Goal: Contribute content: Add original content to the website for others to see

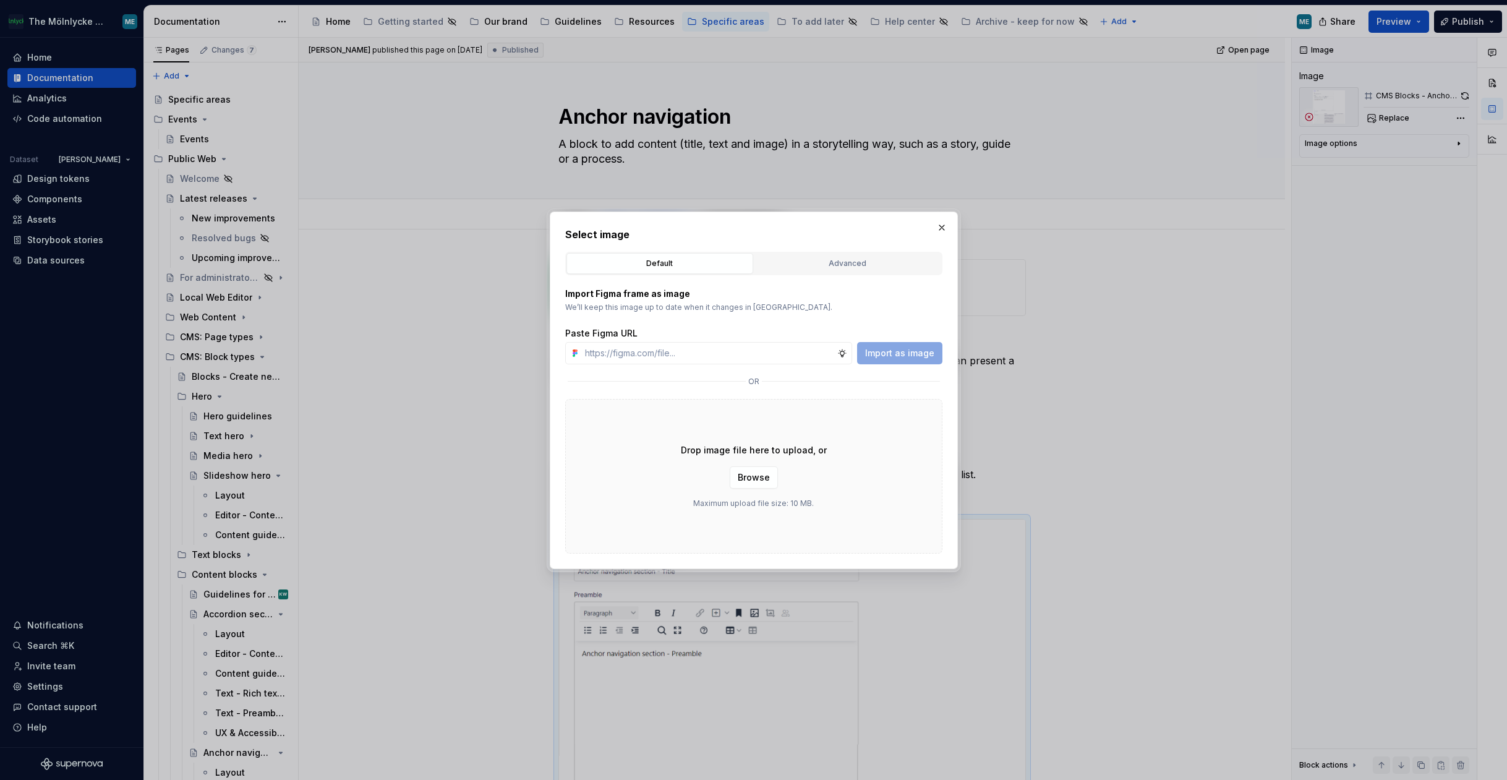
scroll to position [247, 0]
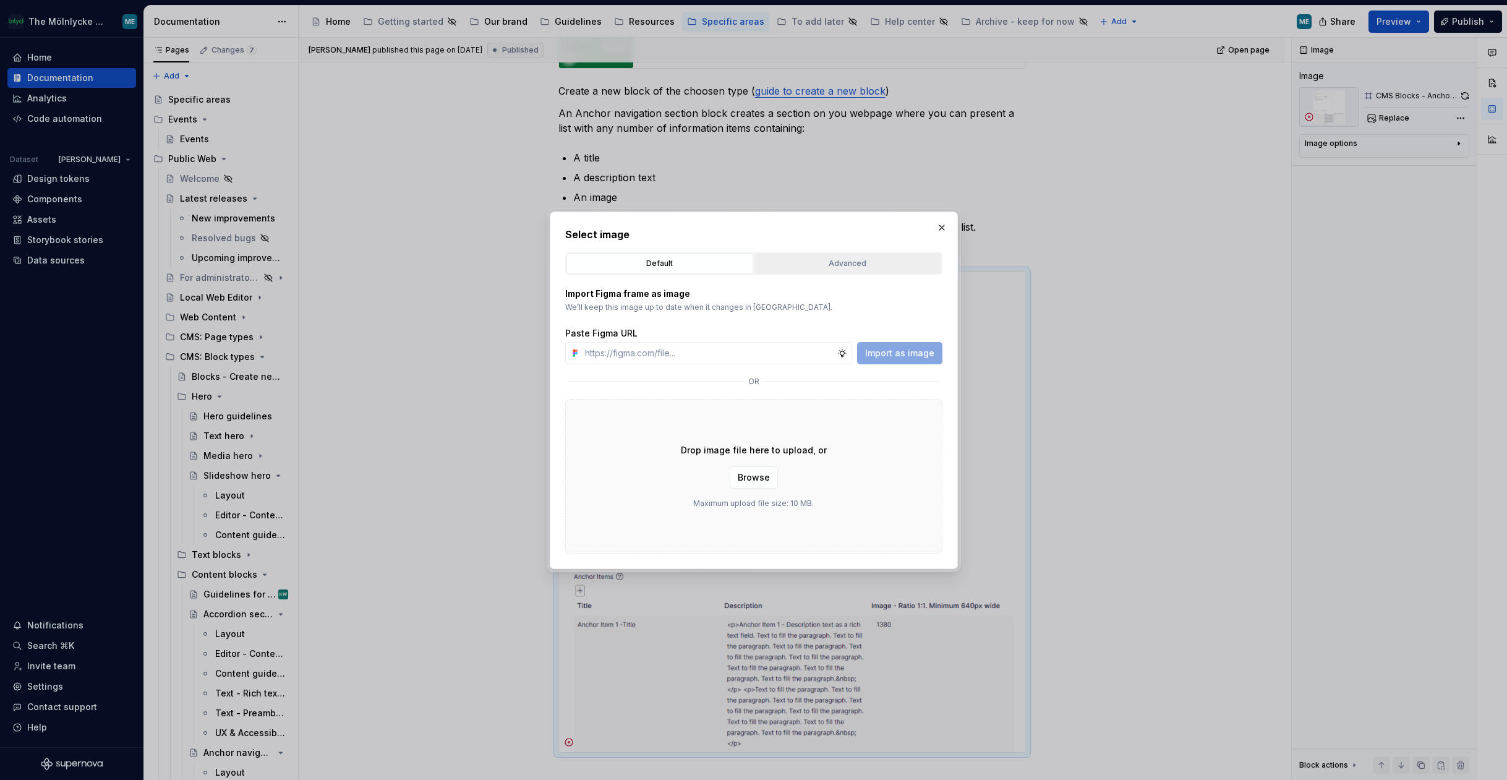
click at [855, 268] on div "Advanced" at bounding box center [848, 263] width 178 height 12
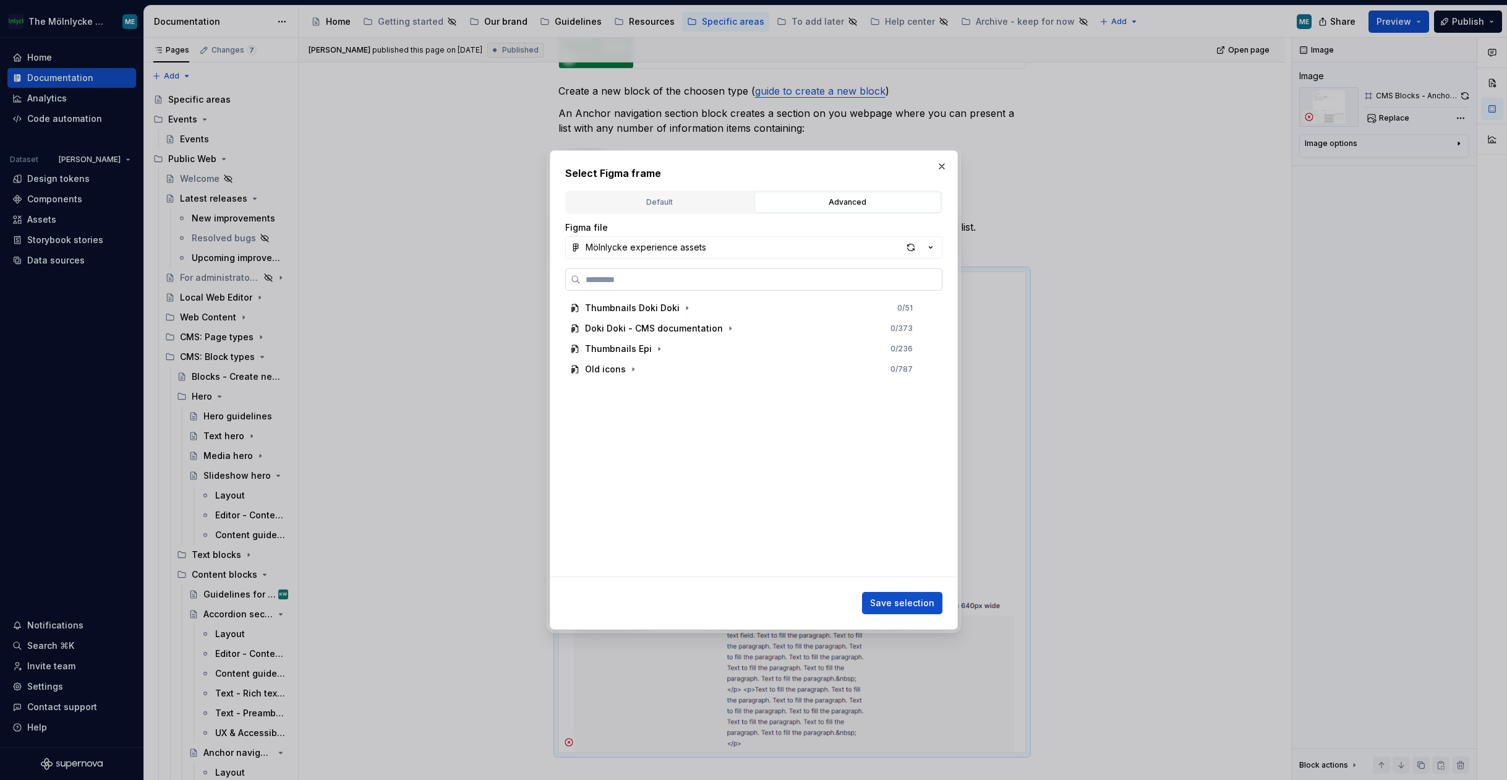
click at [690, 272] on label at bounding box center [753, 279] width 377 height 22
click at [690, 273] on input "search" at bounding box center [761, 279] width 361 height 12
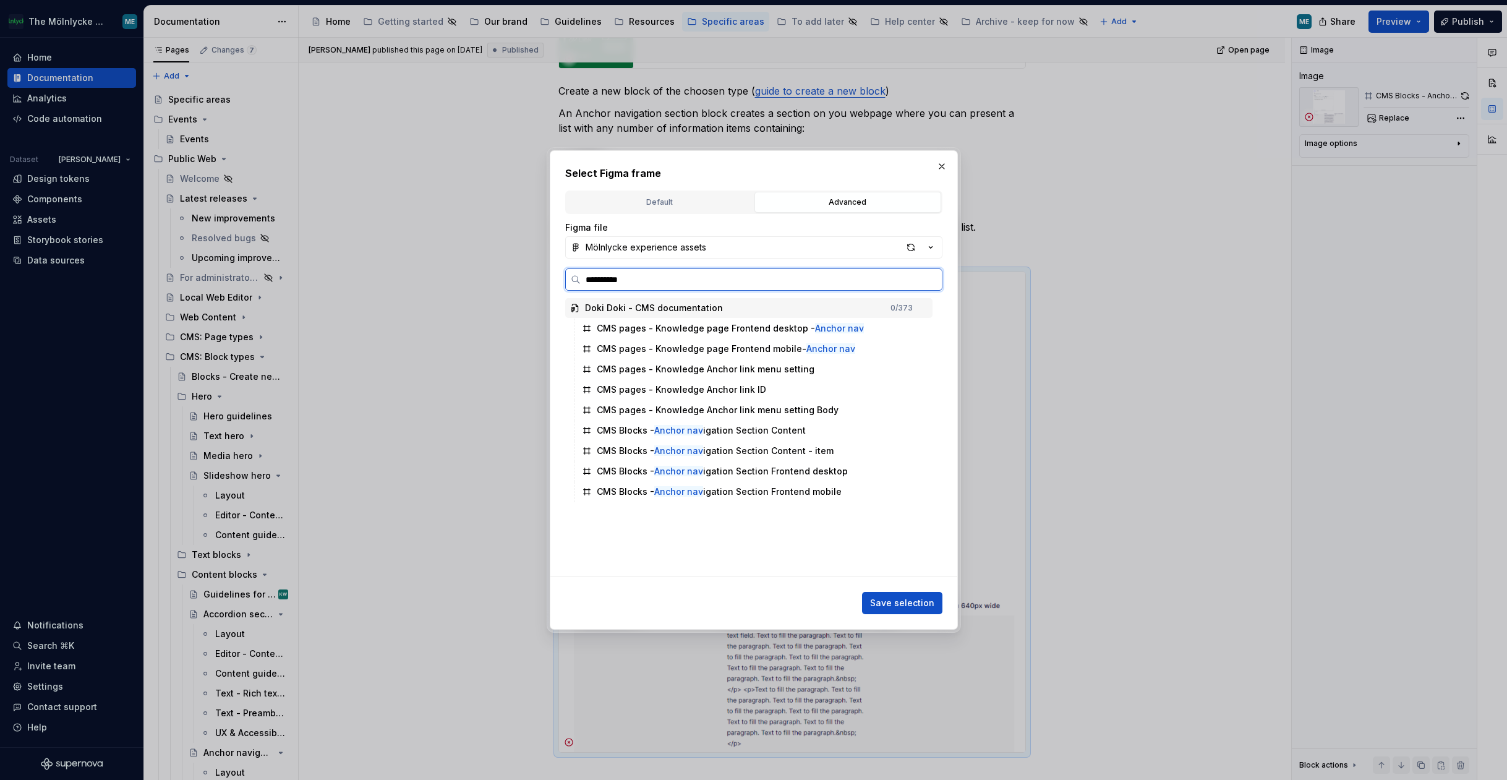
type input "**********"
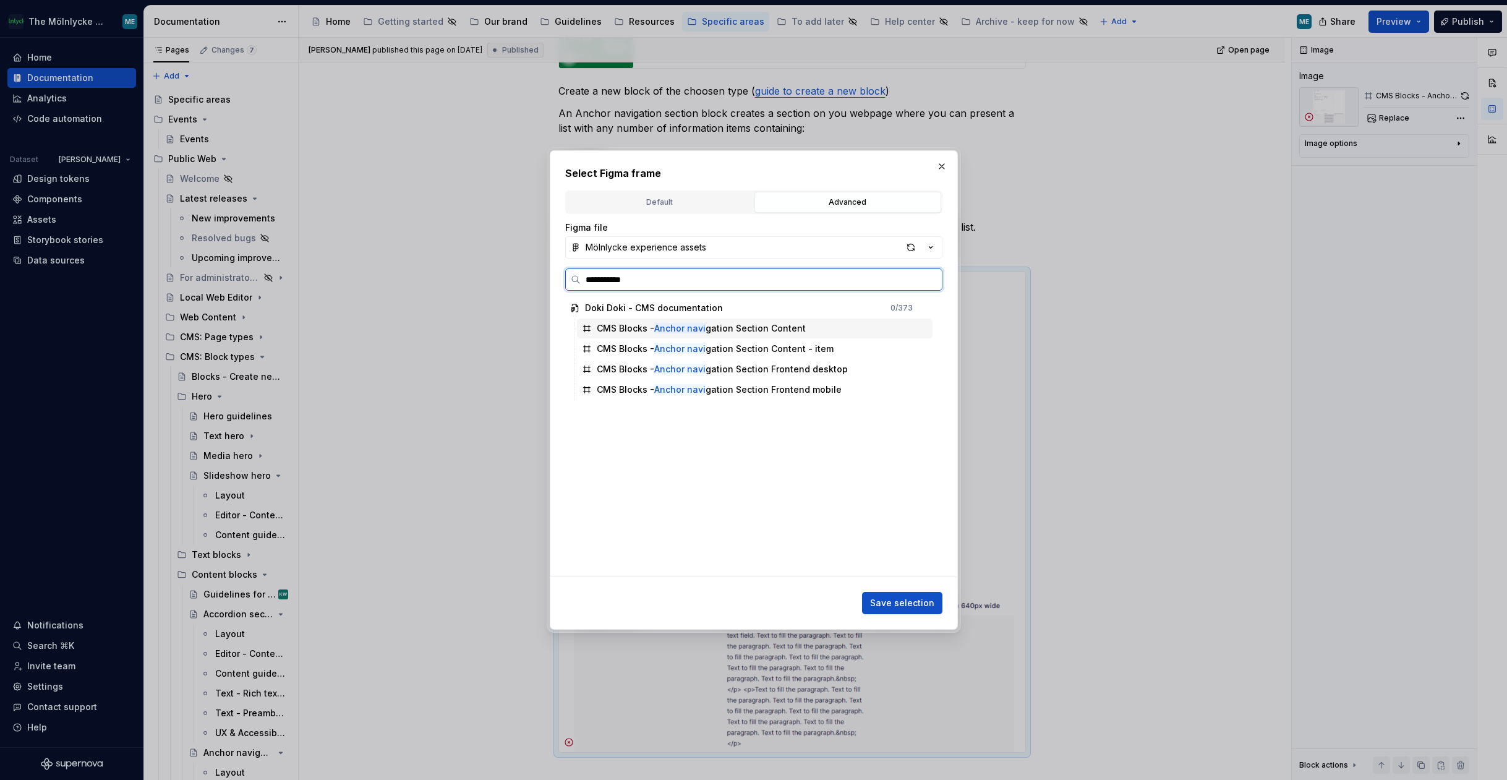
click at [724, 328] on div "CMS Blocks - Anchor navi gation Section Content" at bounding box center [701, 328] width 209 height 12
click at [897, 603] on span "Save selection" at bounding box center [902, 603] width 64 height 12
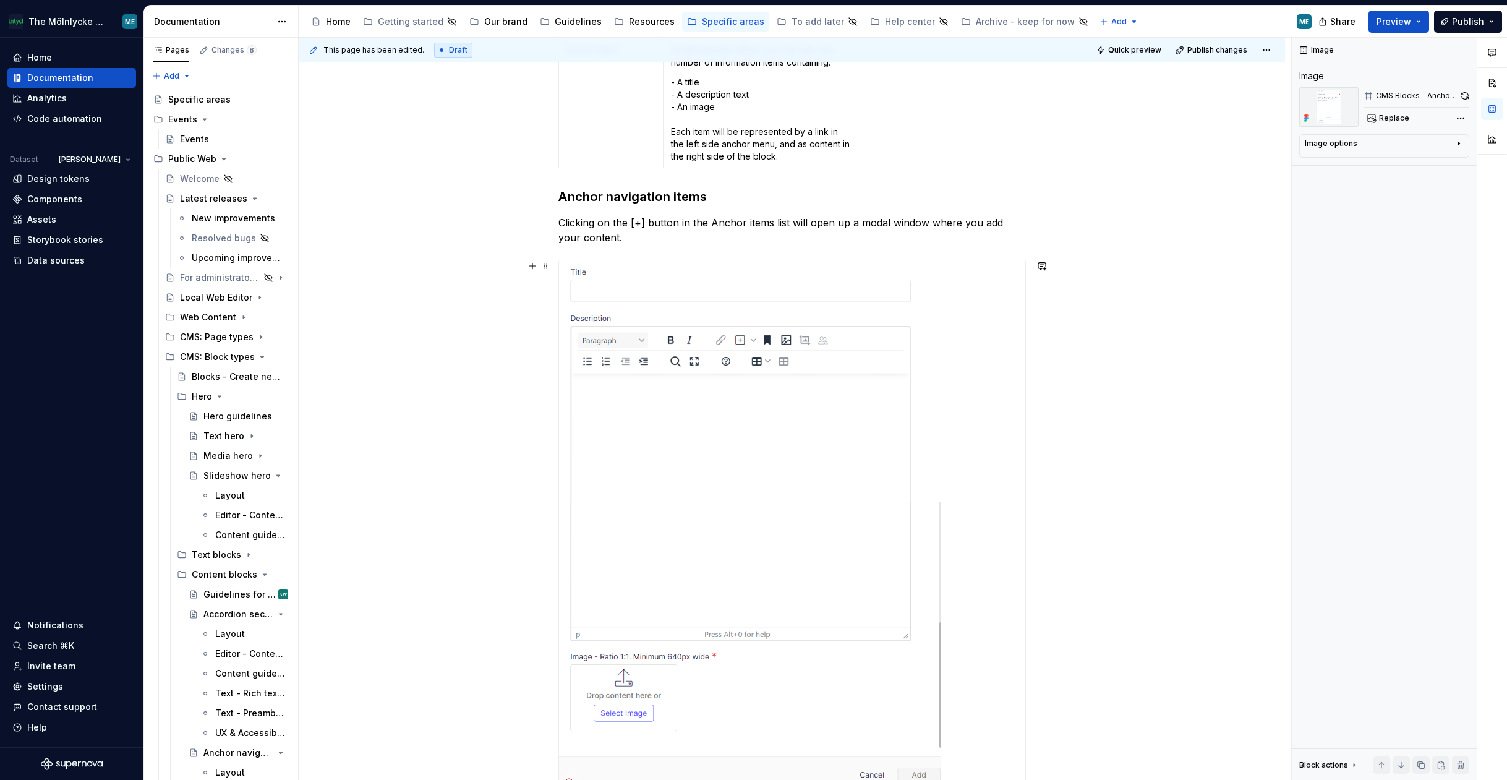
scroll to position [1299, 0]
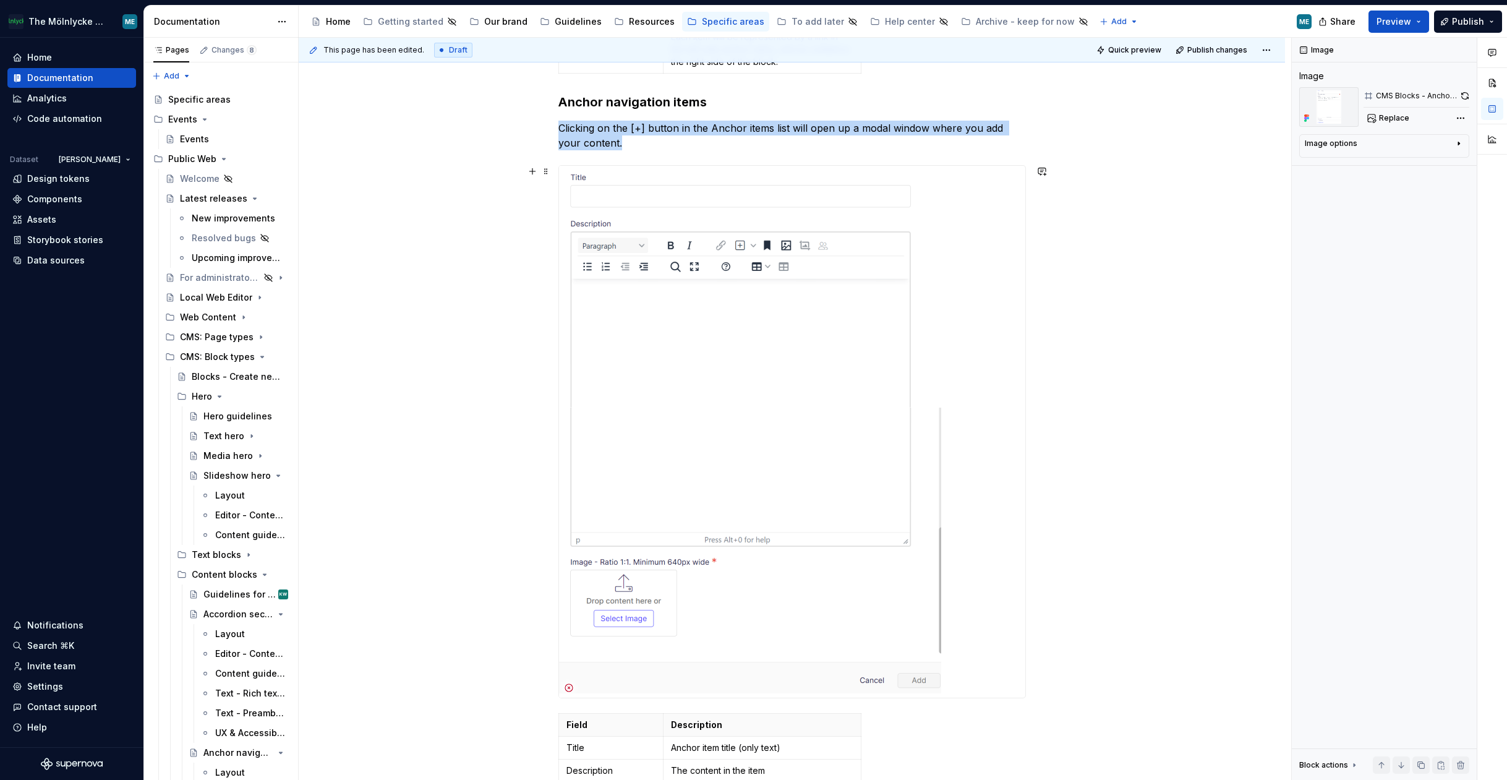
click at [861, 403] on img at bounding box center [750, 432] width 382 height 532
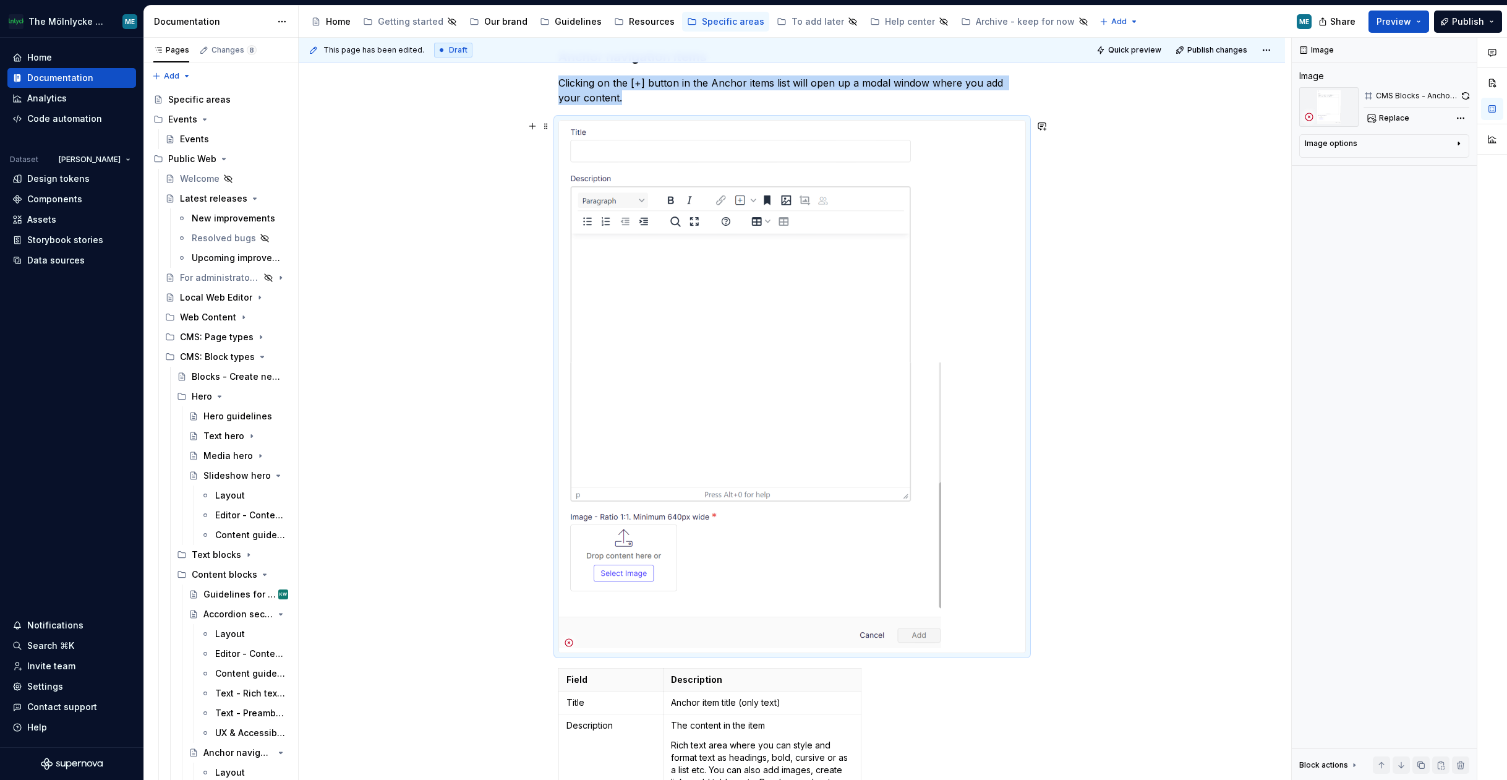
scroll to position [1360, 0]
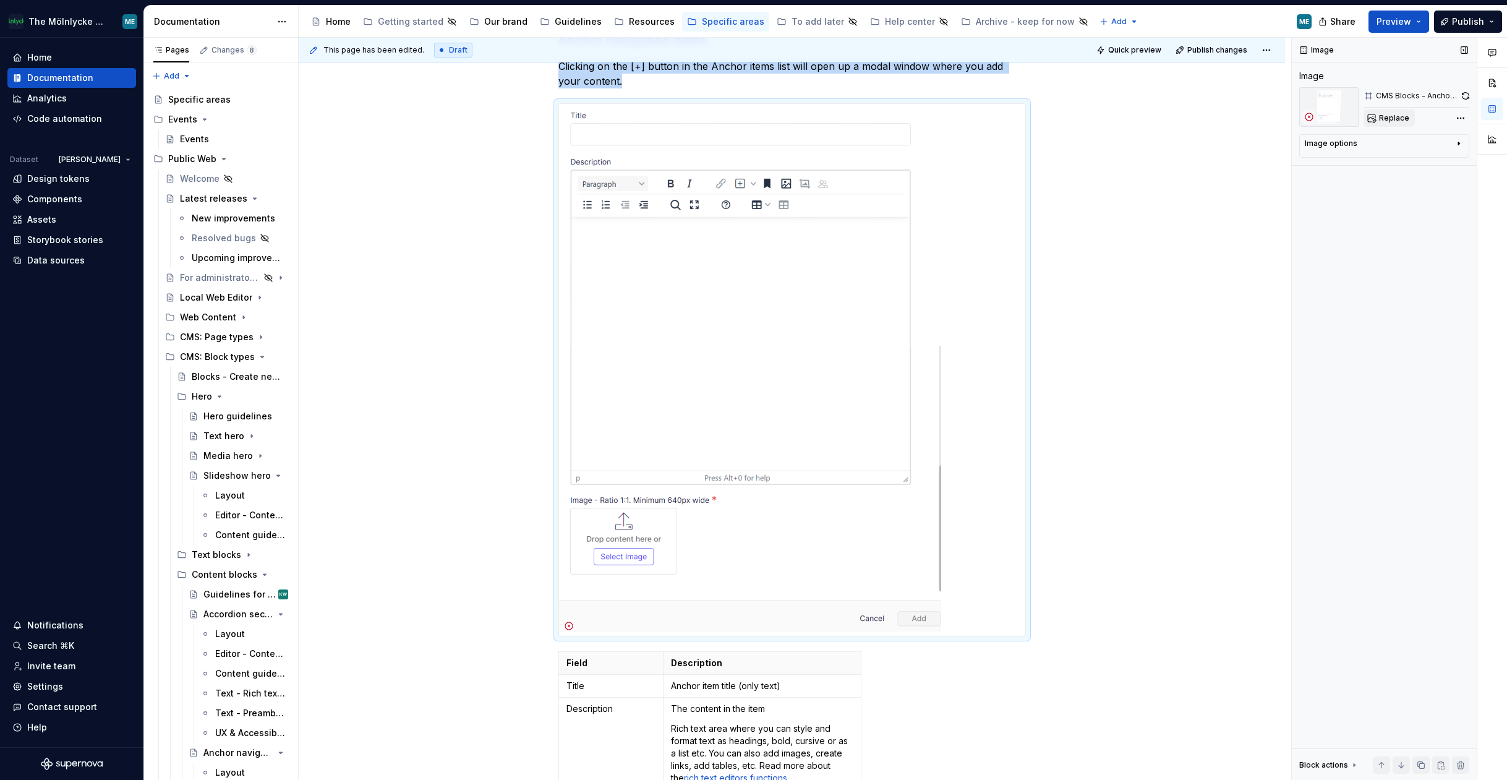
click at [1391, 113] on span "Replace" at bounding box center [1394, 118] width 30 height 10
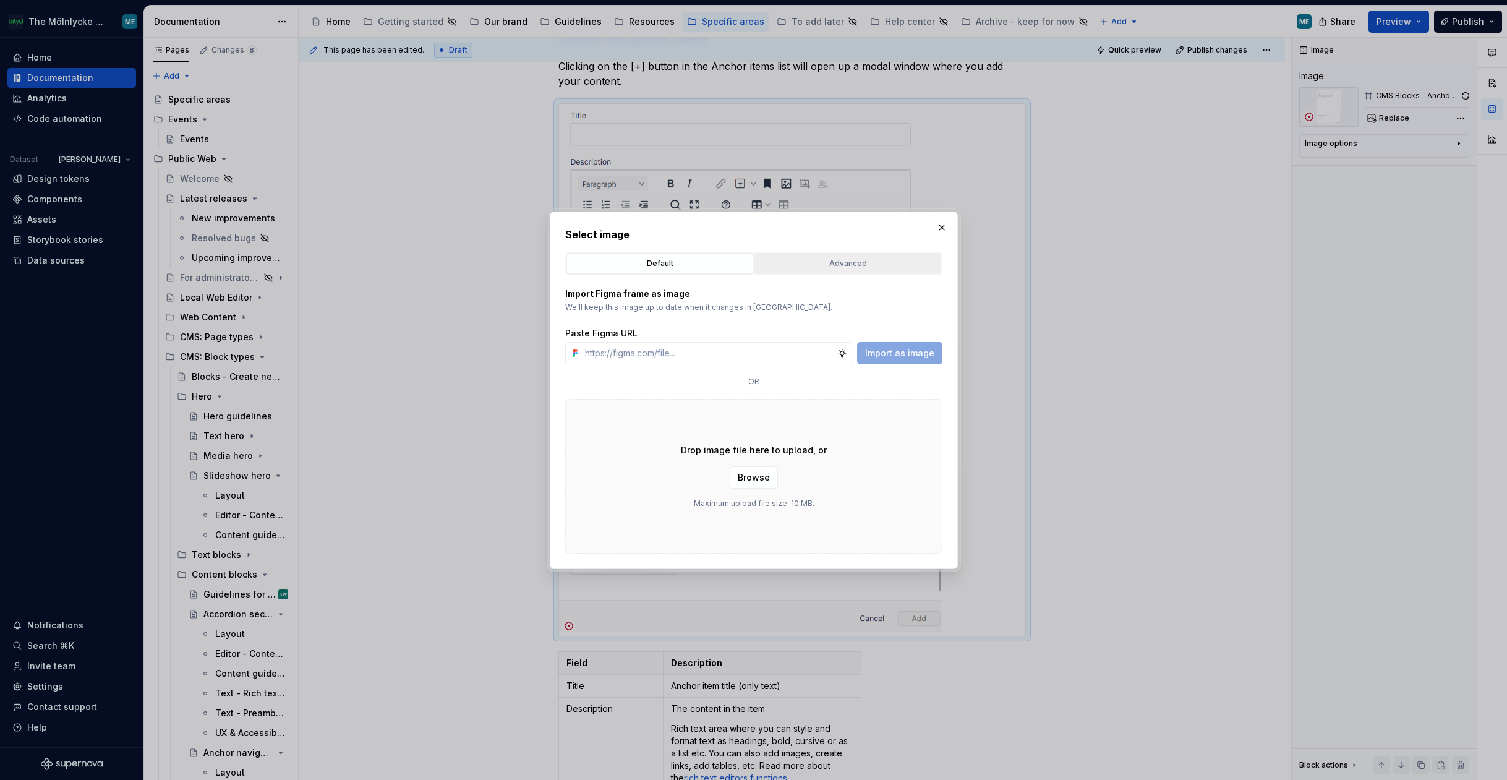
click at [883, 262] on div "Advanced" at bounding box center [848, 263] width 178 height 12
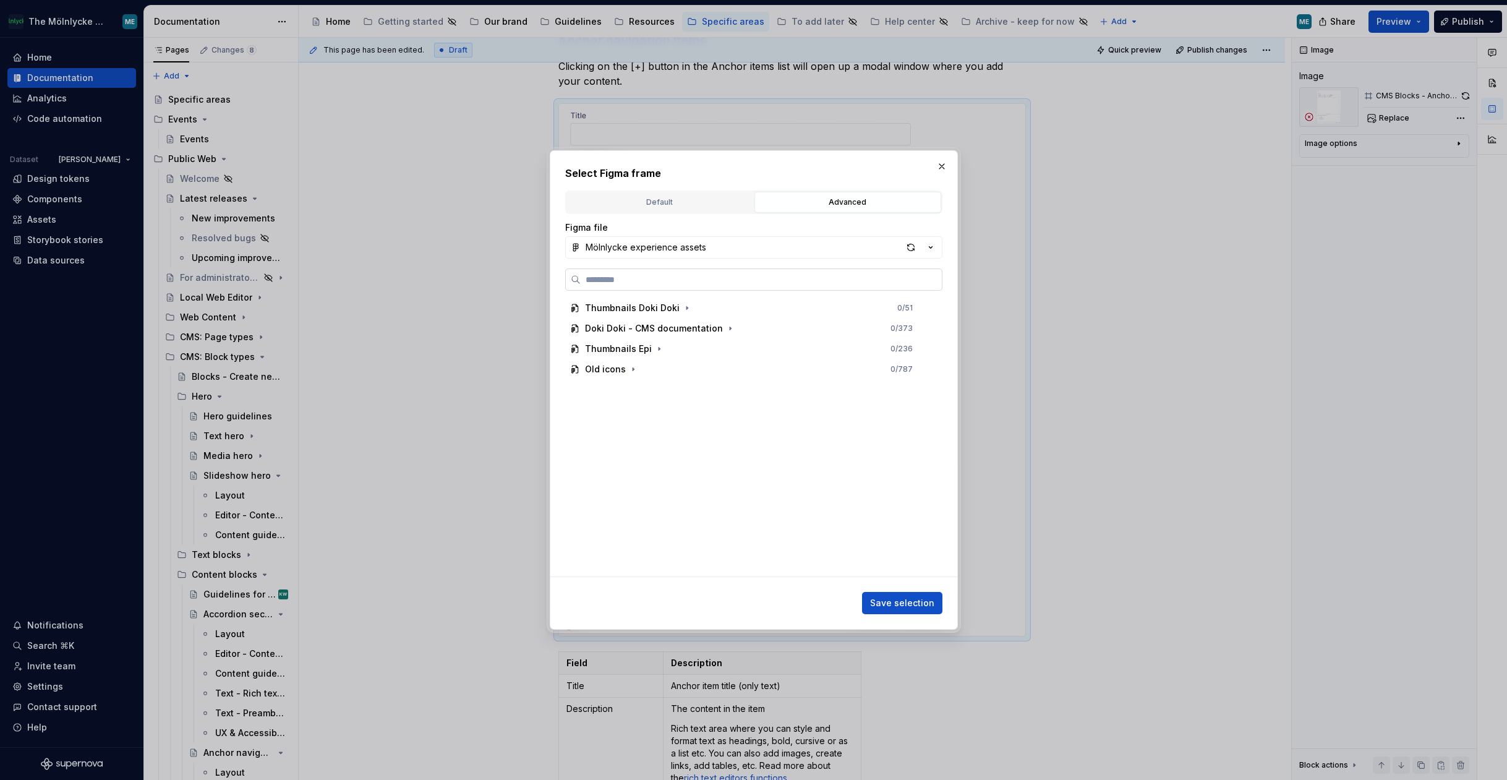
click at [696, 281] on input "search" at bounding box center [761, 279] width 361 height 12
type textarea "*"
type input "**********"
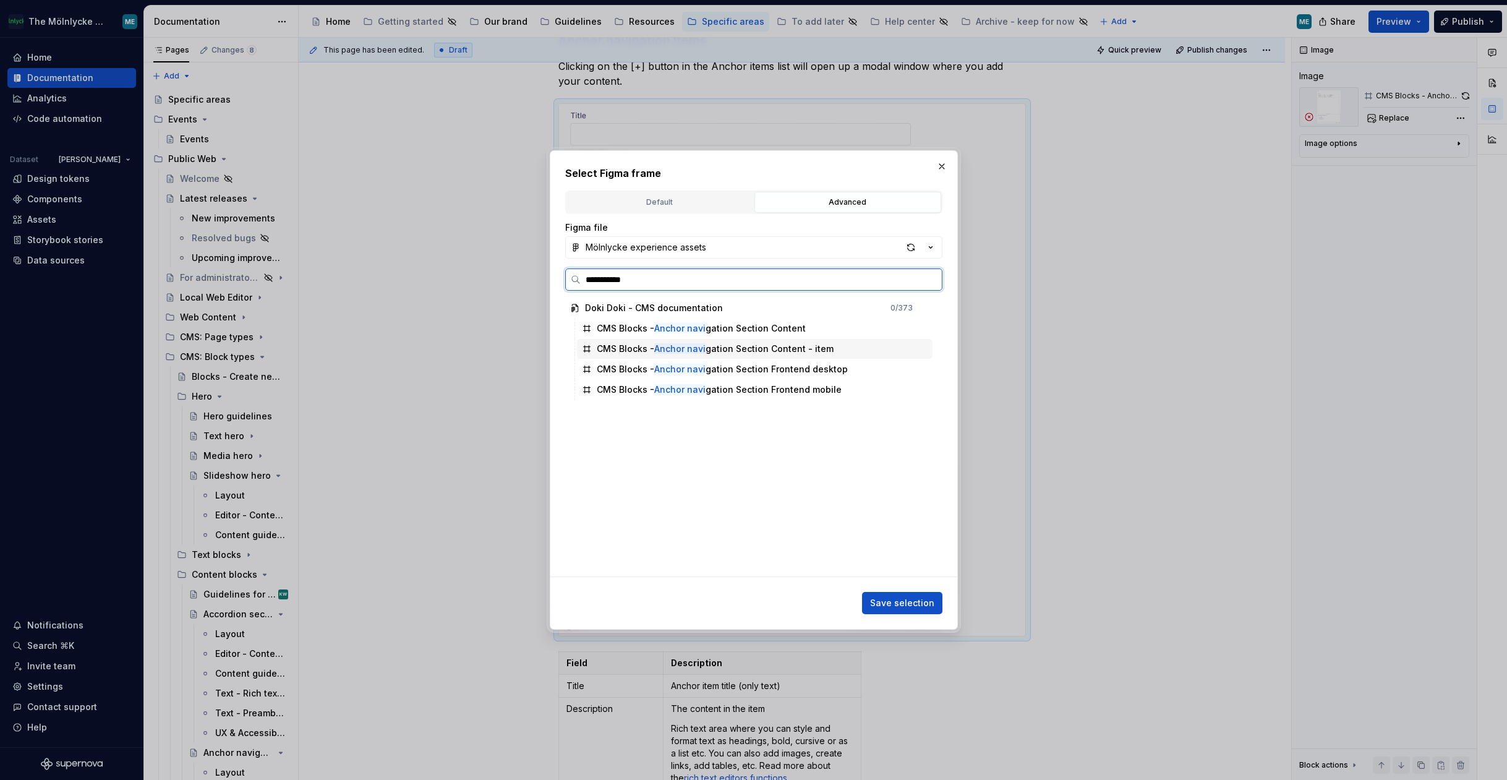
click at [740, 352] on div "CMS Blocks - Anchor navi gation Section Content - item" at bounding box center [715, 349] width 237 height 12
click at [915, 600] on span "Save selection" at bounding box center [902, 603] width 64 height 12
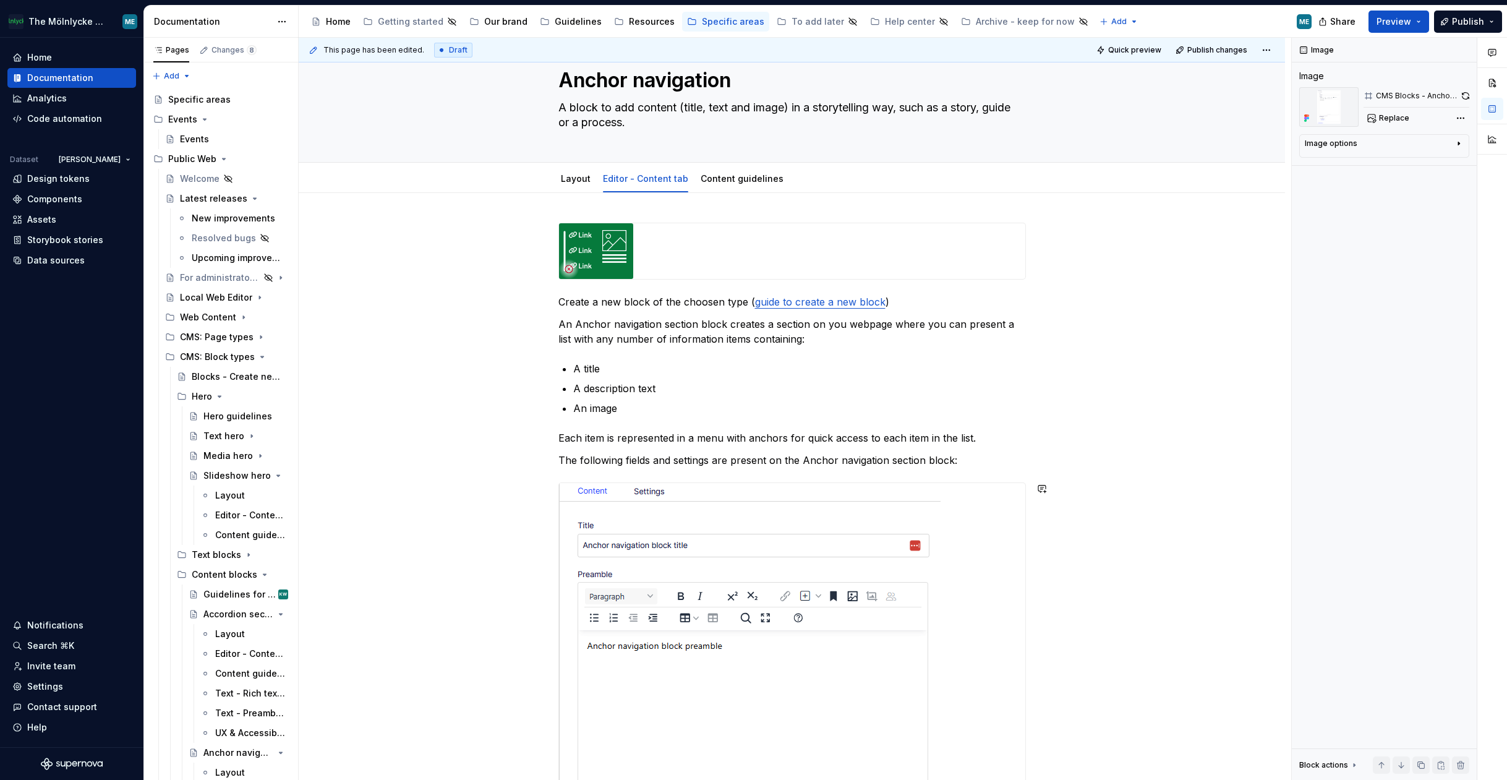
scroll to position [0, 0]
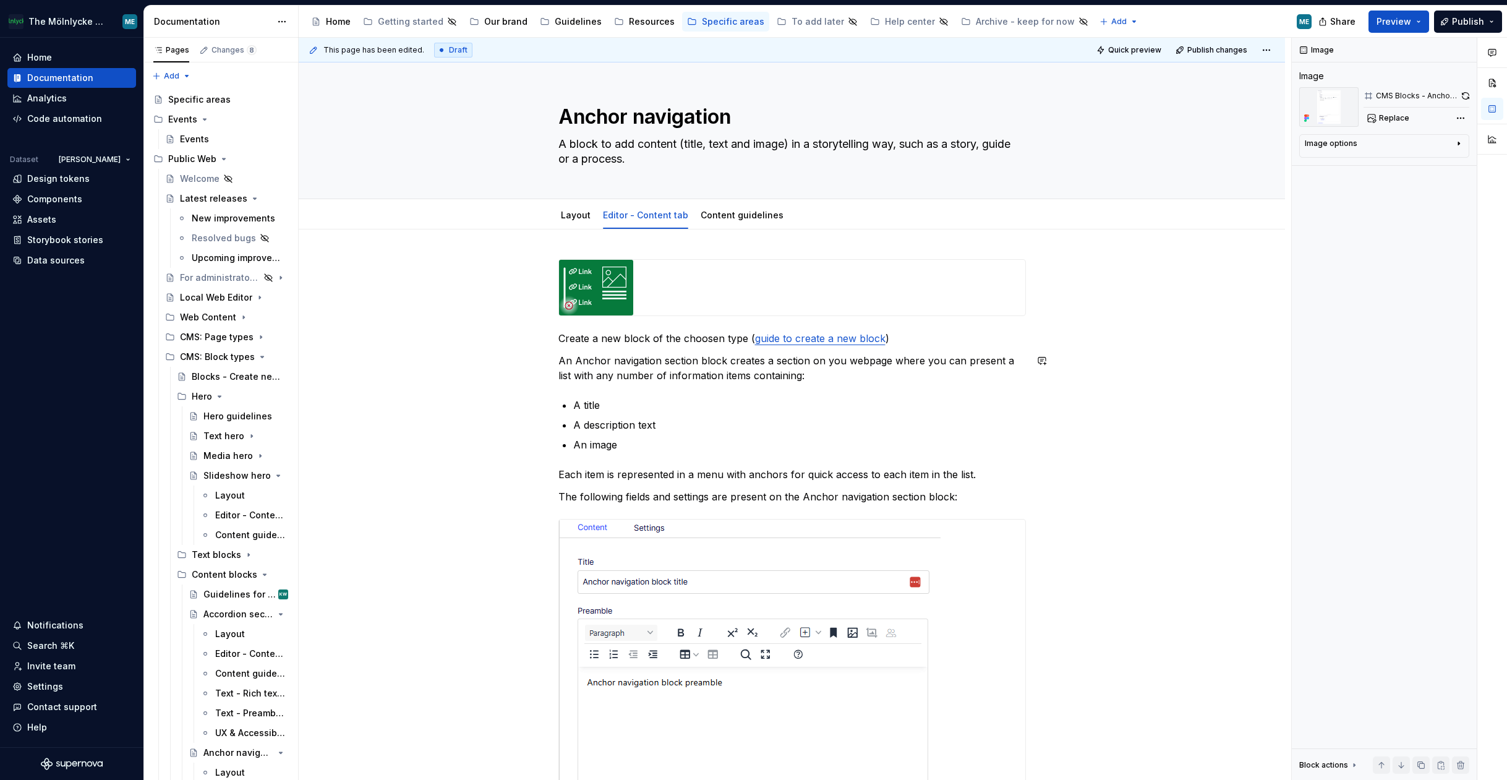
click at [1466, 28] on button "Publish" at bounding box center [1468, 22] width 68 height 22
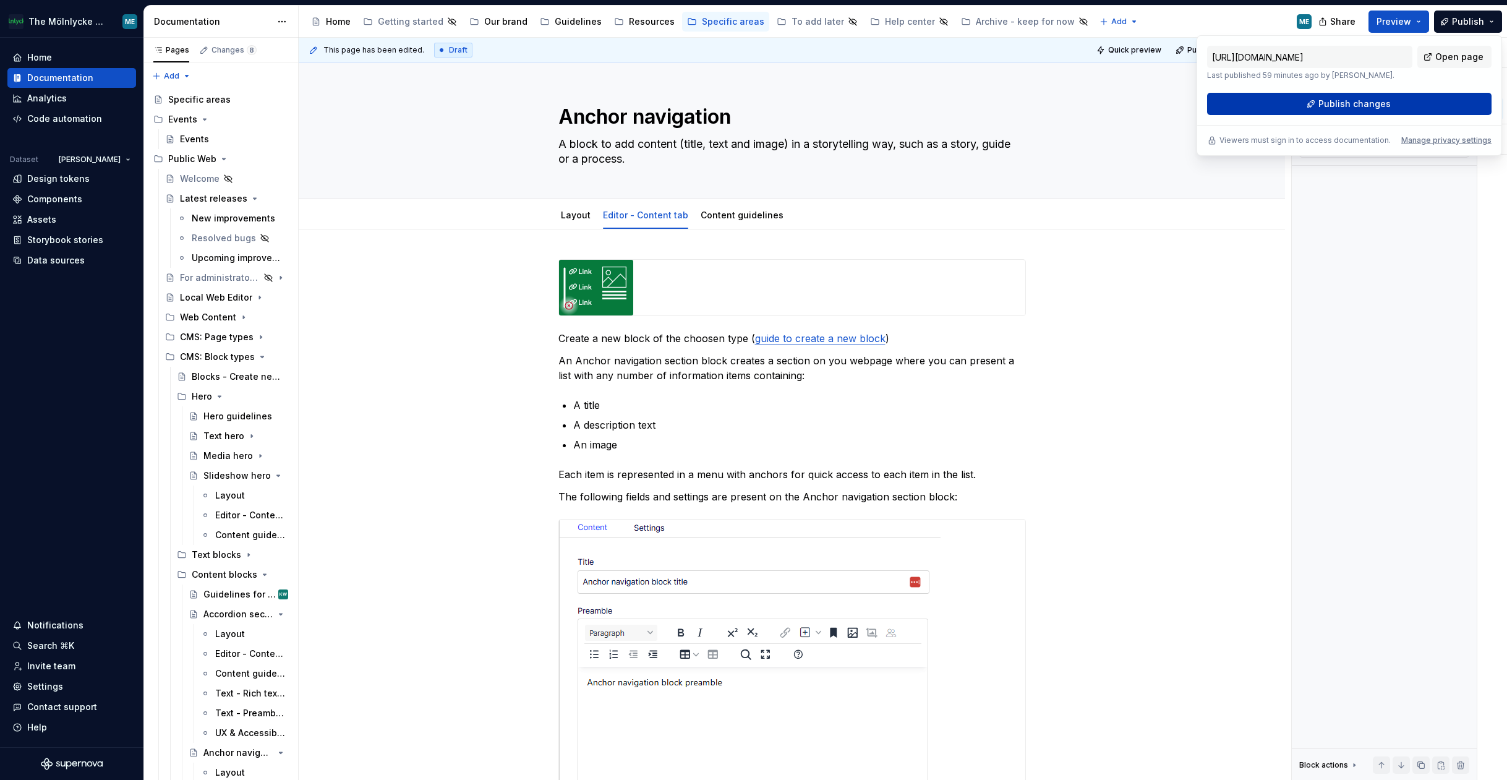
click at [1334, 109] on span "Publish changes" at bounding box center [1354, 104] width 72 height 12
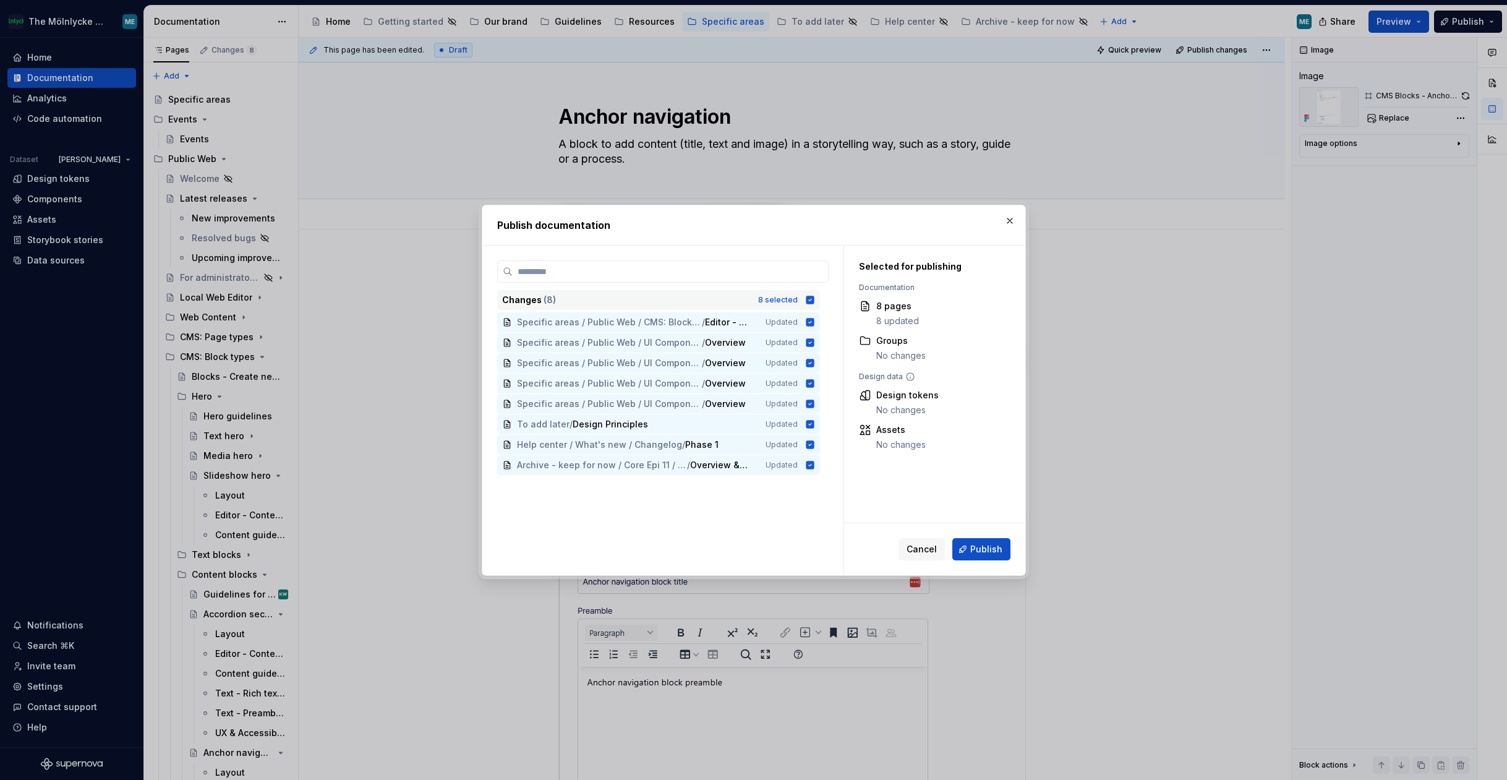
click at [808, 301] on icon at bounding box center [810, 300] width 8 height 8
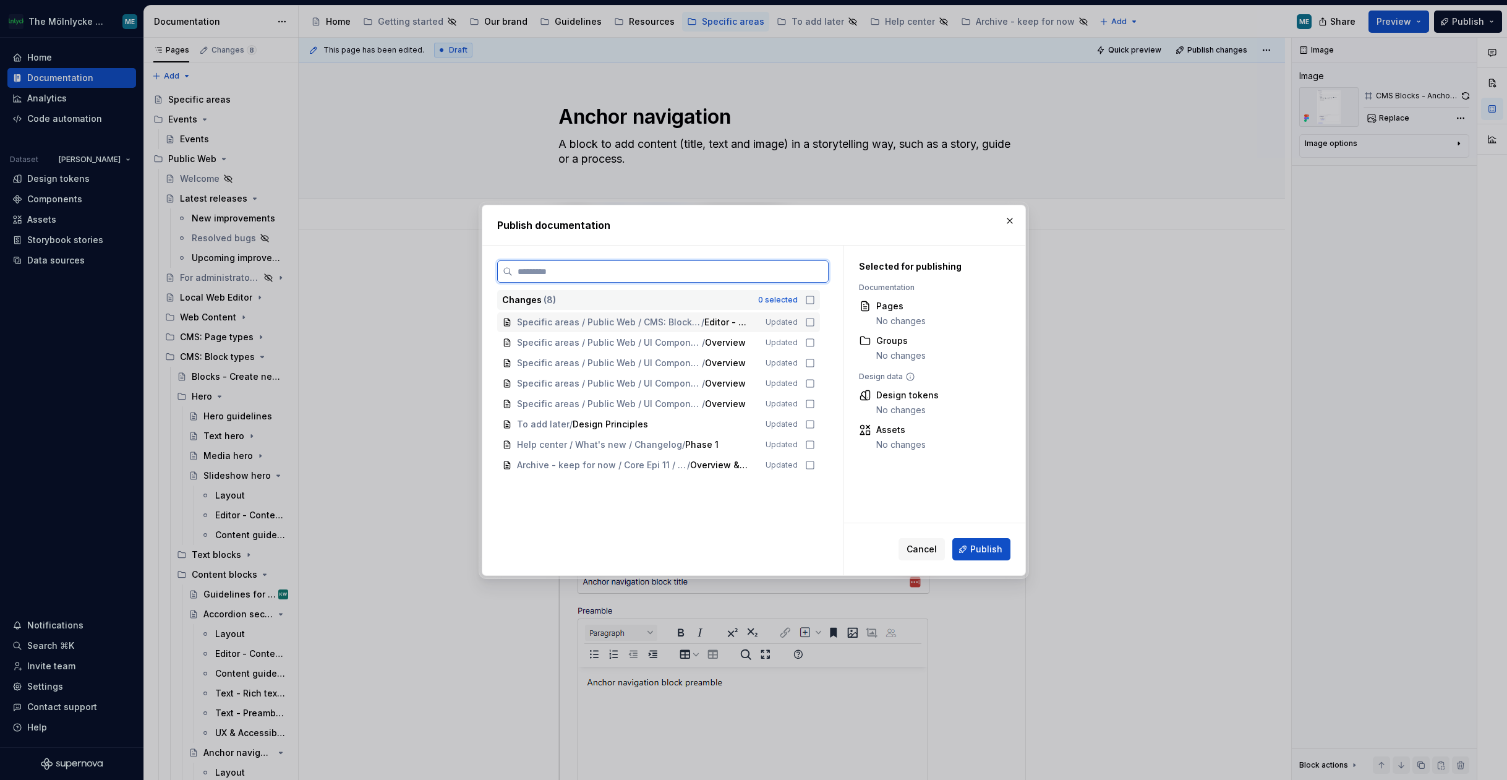
click at [811, 322] on icon at bounding box center [810, 322] width 10 height 10
click at [984, 555] on span "Publish" at bounding box center [986, 549] width 32 height 12
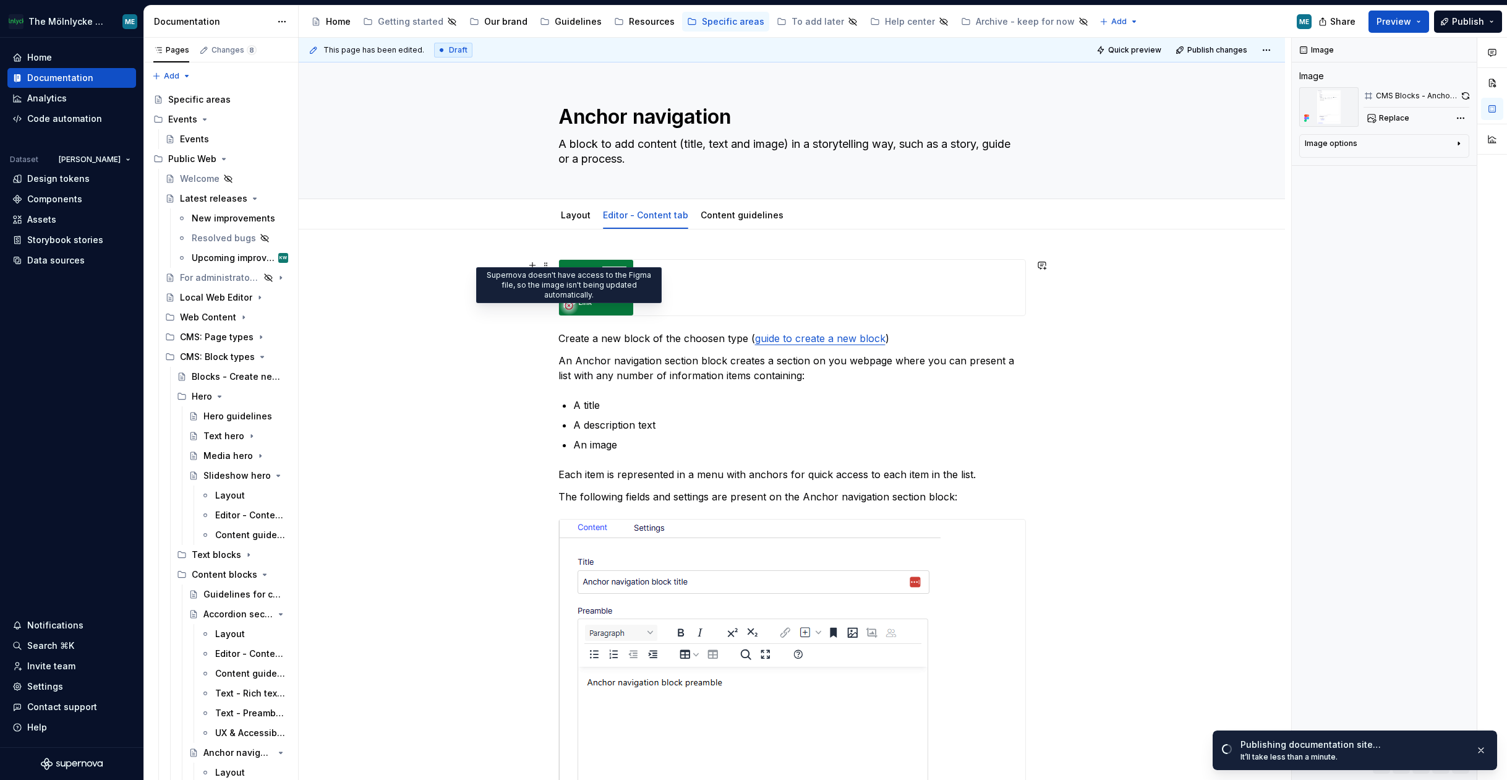
click at [571, 302] on icon at bounding box center [569, 306] width 10 height 10
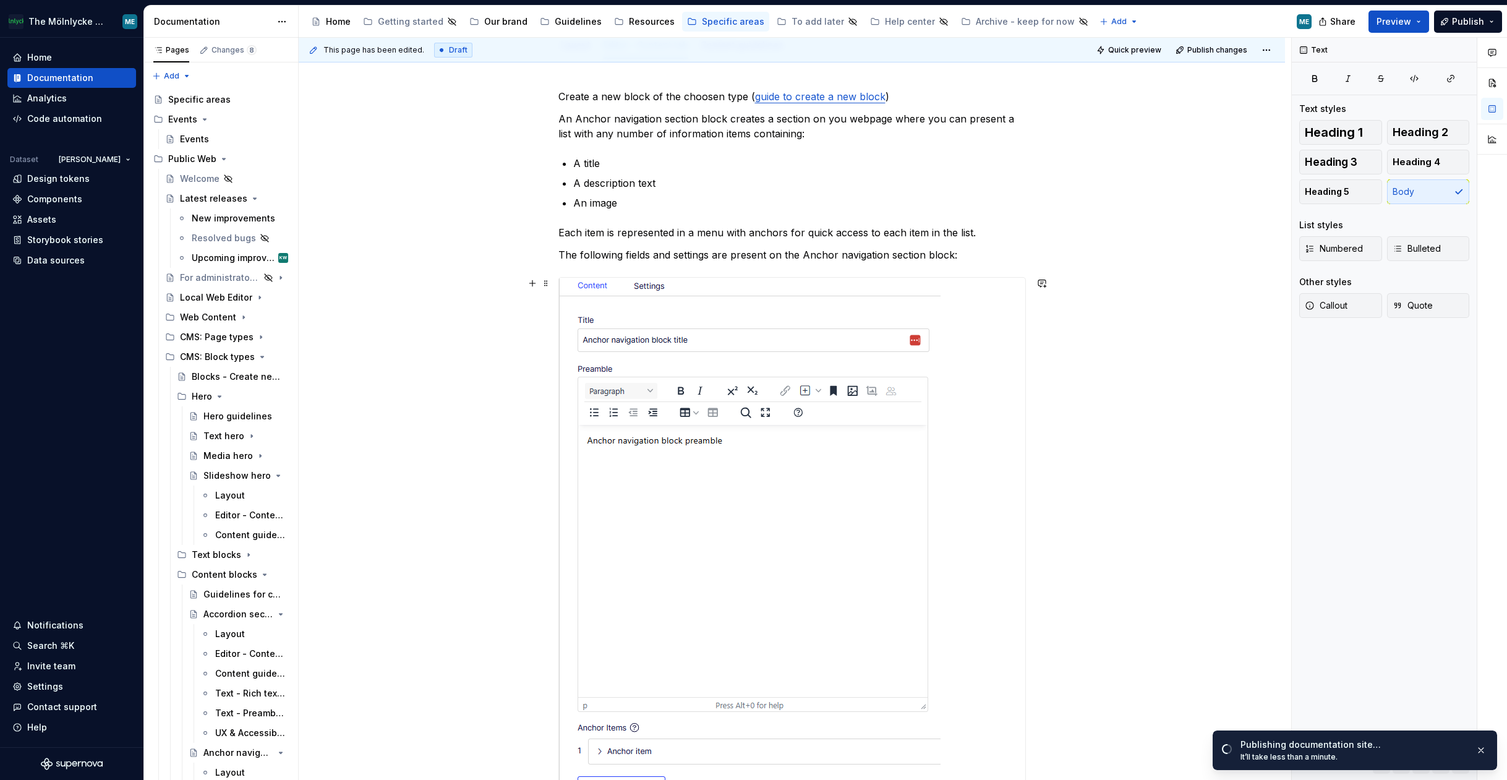
scroll to position [309, 0]
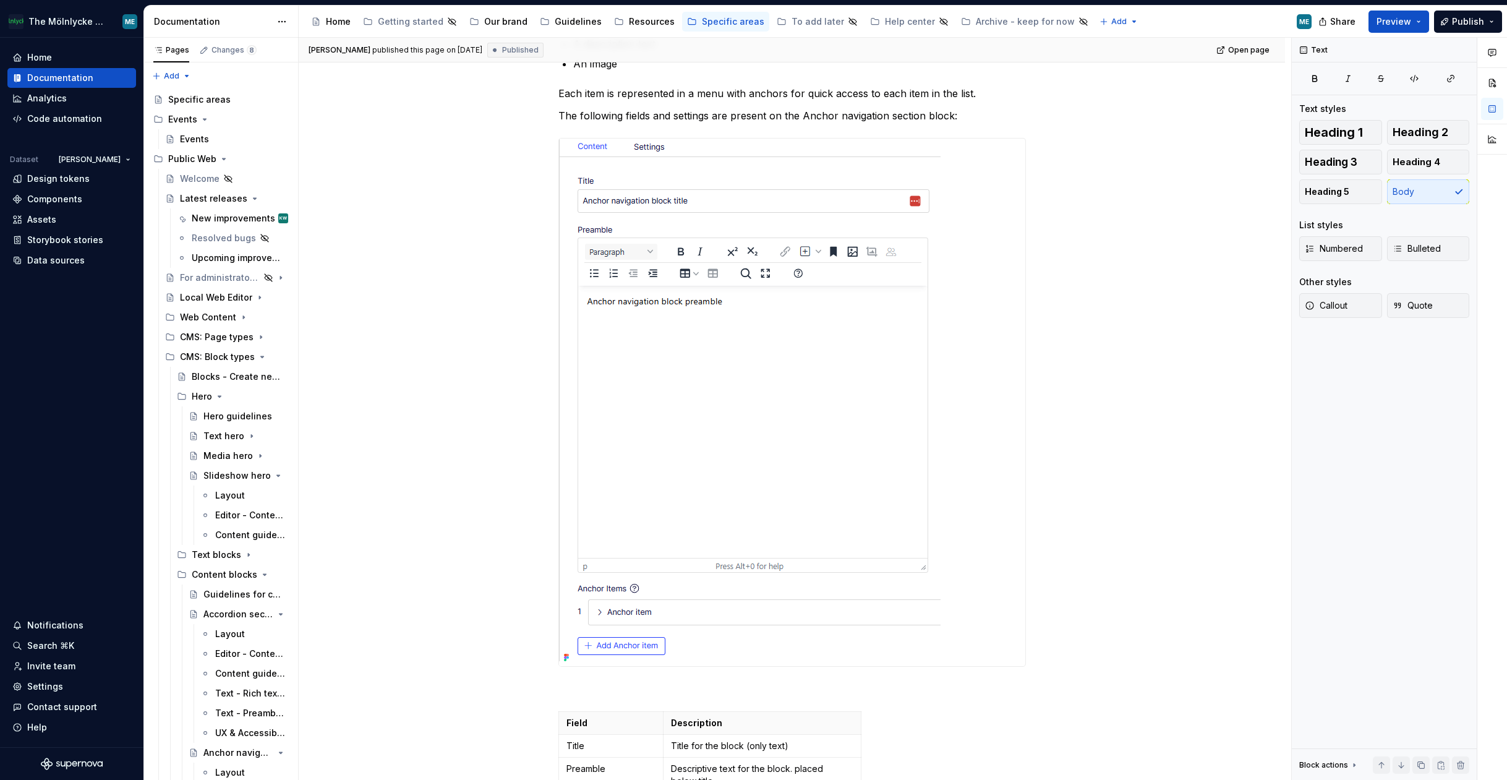
type textarea "*"
